Goal: Task Accomplishment & Management: Use online tool/utility

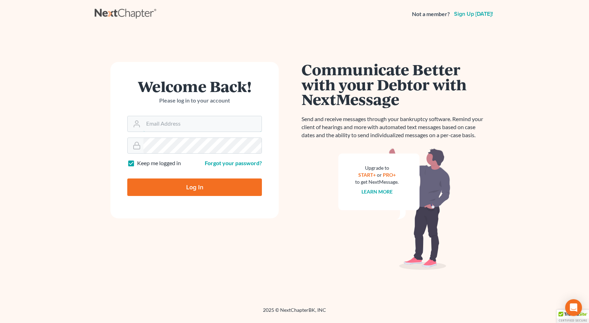
type input "[PERSON_NAME][EMAIL_ADDRESS][DOMAIN_NAME]"
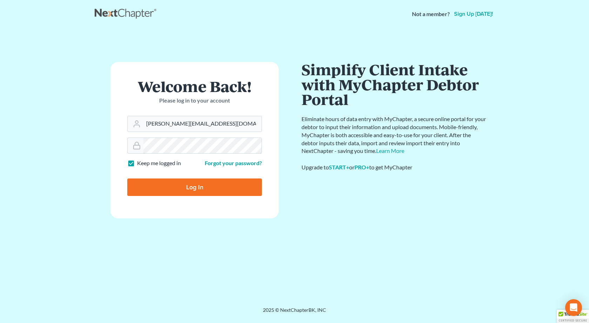
click at [127, 179] on input "Log In" at bounding box center [194, 188] width 135 height 18
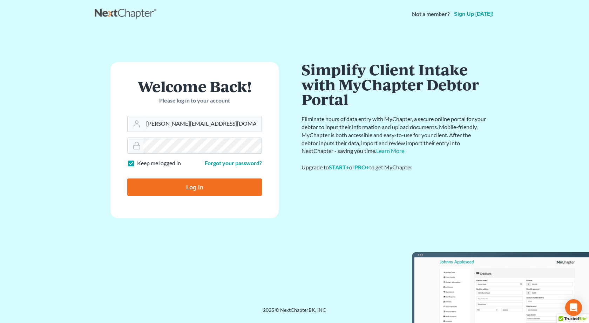
type input "Thinking..."
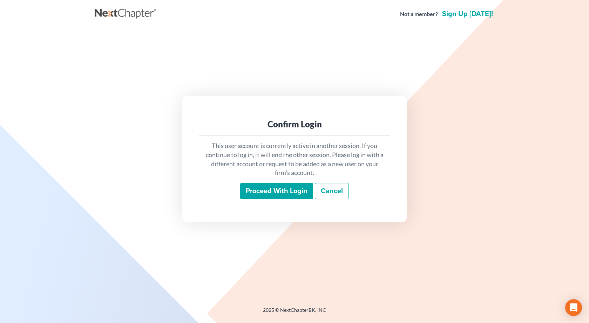
click at [271, 190] on input "Proceed with login" at bounding box center [276, 191] width 73 height 16
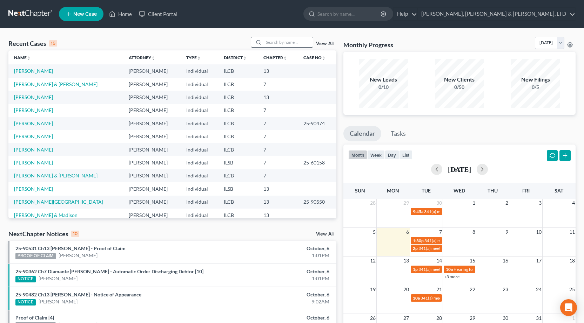
click at [268, 46] on input "search" at bounding box center [288, 42] width 49 height 10
type input "lallish"
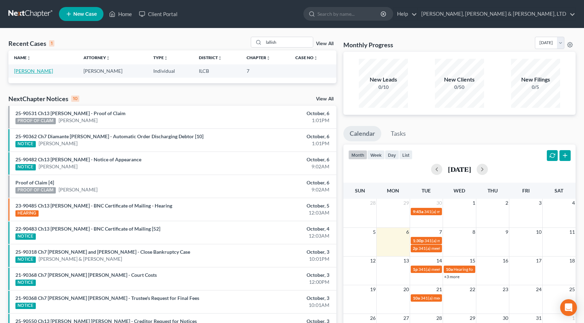
click at [33, 70] on link "[PERSON_NAME]" at bounding box center [33, 71] width 39 height 6
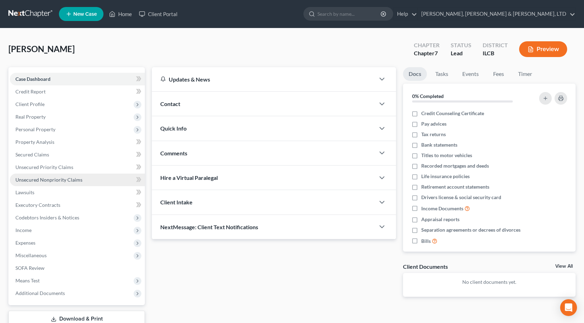
click at [67, 182] on span "Unsecured Nonpriority Claims" at bounding box center [48, 180] width 67 height 6
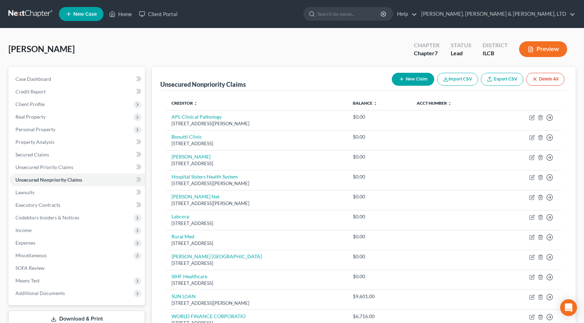
click at [20, 18] on link at bounding box center [30, 14] width 45 height 13
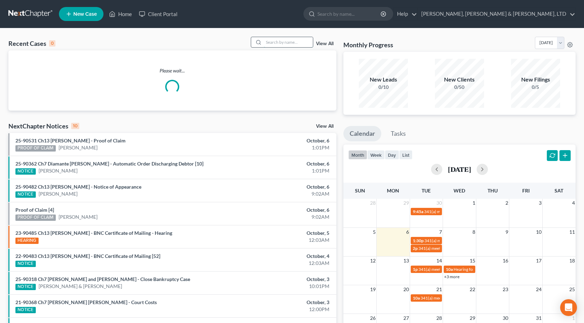
click at [280, 47] on input "search" at bounding box center [288, 42] width 49 height 10
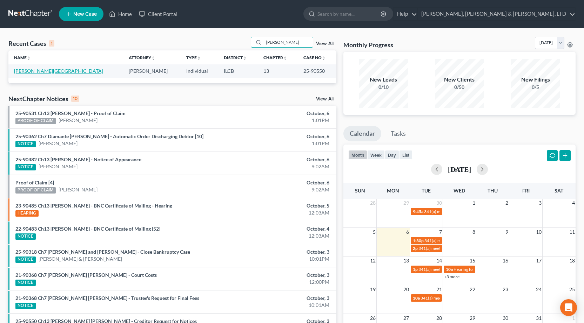
type input "frazee"
click at [27, 69] on link "[PERSON_NAME][GEOGRAPHIC_DATA]" at bounding box center [58, 71] width 89 height 6
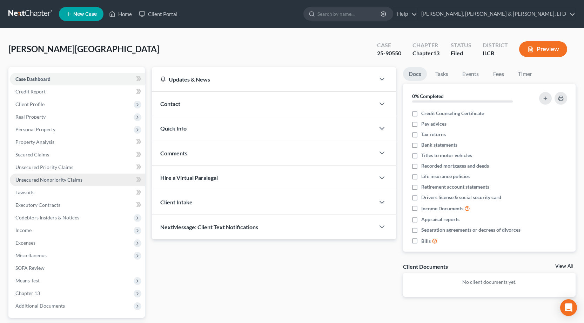
click at [76, 180] on span "Unsecured Nonpriority Claims" at bounding box center [48, 180] width 67 height 6
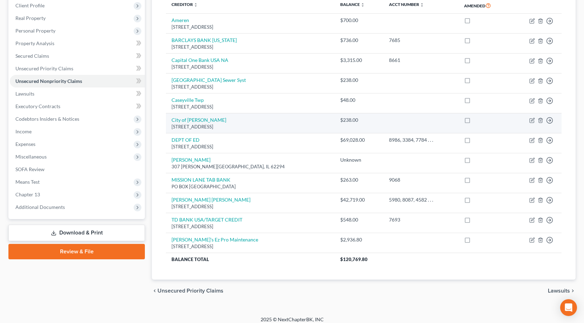
scroll to position [104, 0]
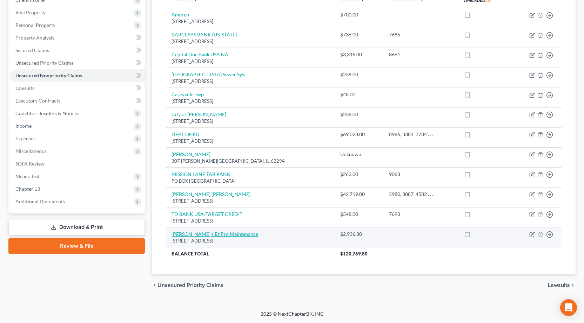
click at [206, 235] on link "Ted's Ez Pro Maintenance" at bounding box center [214, 234] width 87 height 6
select select "14"
select select "0"
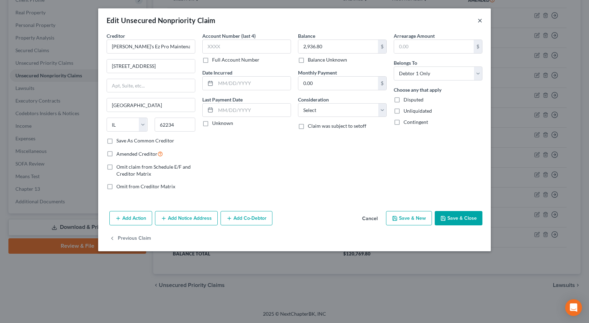
click at [481, 20] on button "×" at bounding box center [479, 20] width 5 height 8
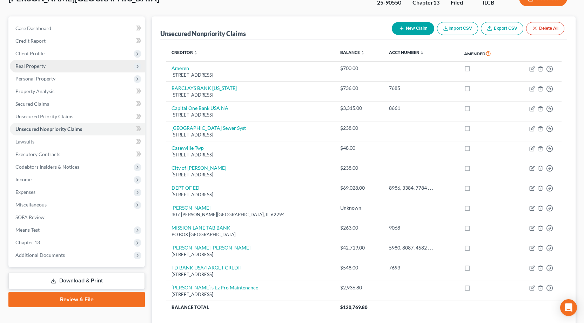
scroll to position [0, 0]
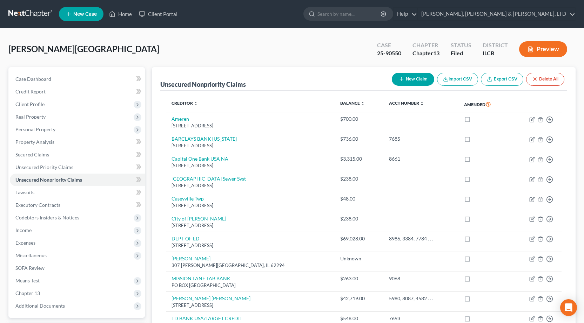
click at [25, 15] on link at bounding box center [30, 14] width 45 height 13
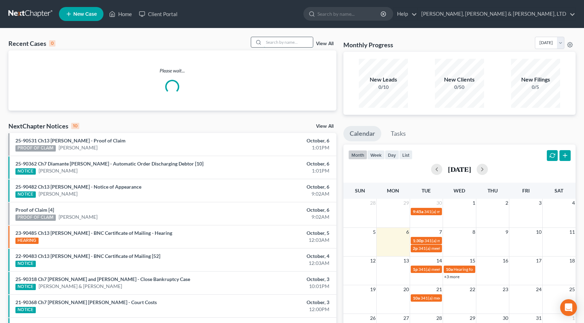
click at [286, 41] on input "search" at bounding box center [288, 42] width 49 height 10
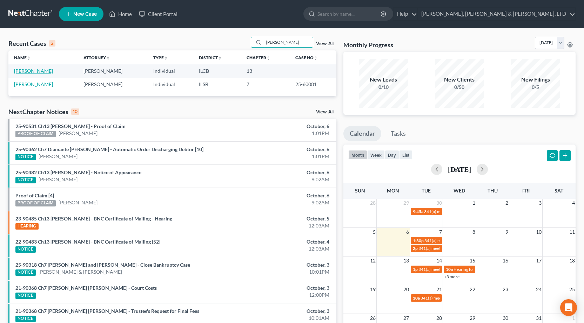
type input "[PERSON_NAME]"
click at [30, 73] on link "[PERSON_NAME]" at bounding box center [33, 71] width 39 height 6
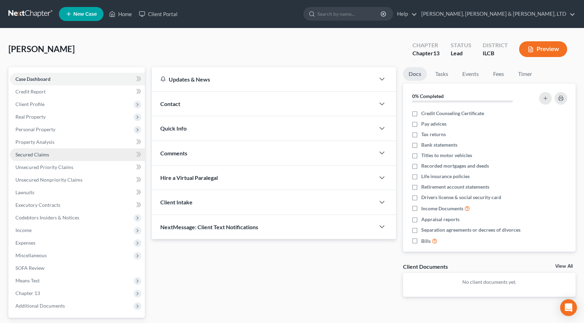
click at [47, 158] on link "Secured Claims" at bounding box center [77, 155] width 135 height 13
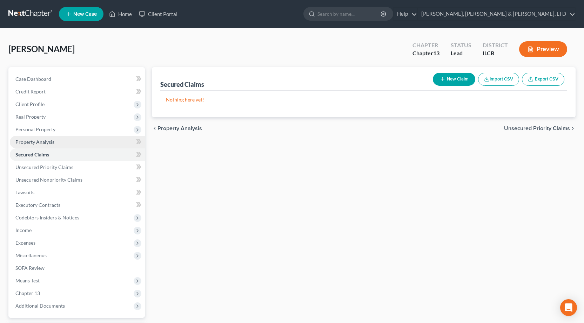
click at [43, 145] on link "Property Analysis" at bounding box center [77, 142] width 135 height 13
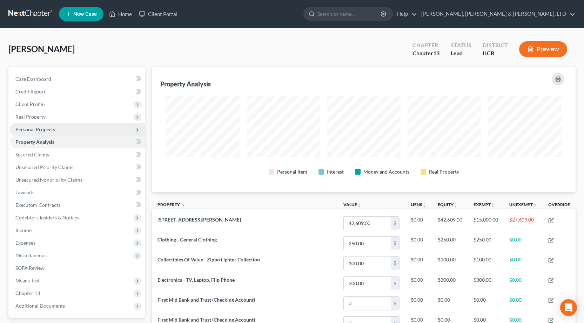
scroll to position [125, 423]
click at [36, 130] on span "Personal Property" at bounding box center [35, 130] width 40 height 6
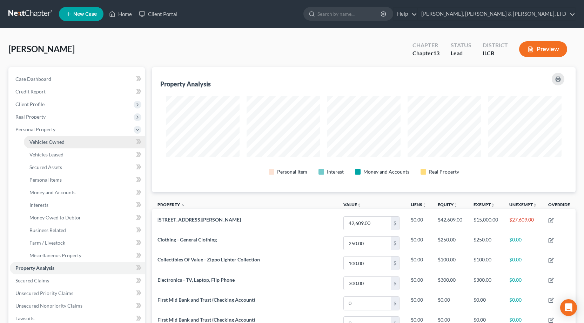
click at [45, 144] on span "Vehicles Owned" at bounding box center [46, 142] width 35 height 6
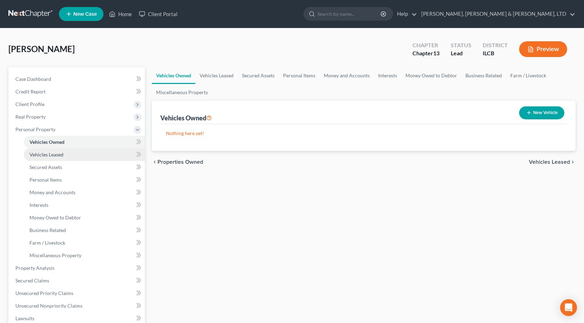
click at [52, 157] on span "Vehicles Leased" at bounding box center [46, 155] width 34 height 6
click at [51, 141] on span "Vehicles Owned" at bounding box center [46, 142] width 35 height 6
click at [34, 9] on link at bounding box center [30, 14] width 45 height 13
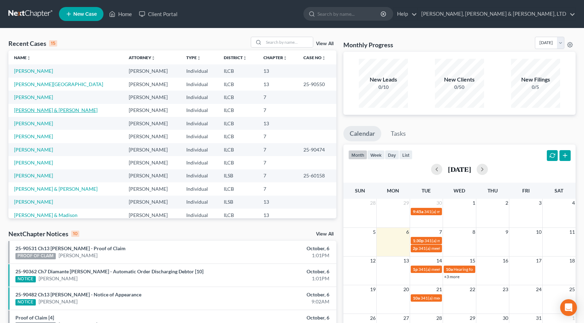
click at [41, 110] on link "[PERSON_NAME] & [PERSON_NAME]" at bounding box center [55, 110] width 83 height 6
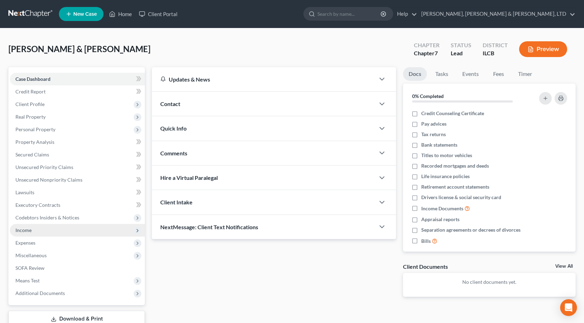
click at [26, 233] on span "Income" at bounding box center [23, 230] width 16 height 6
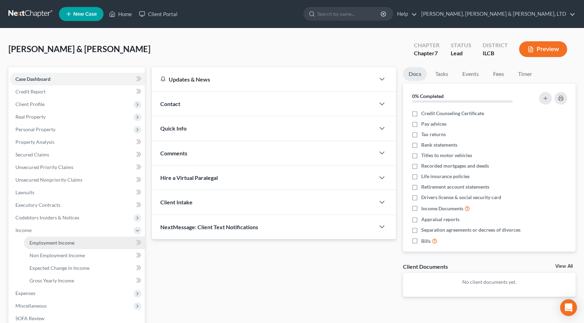
click at [50, 241] on span "Employment Income" at bounding box center [51, 243] width 45 height 6
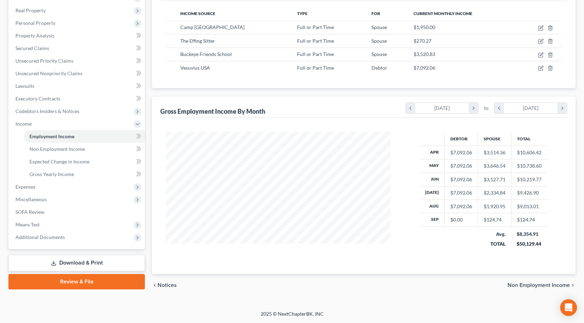
scroll to position [36, 0]
